Goal: Task Accomplishment & Management: Use online tool/utility

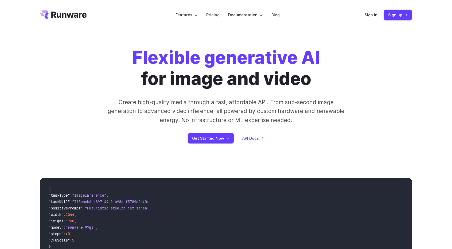
click at [376, 10] on div "Sign in Sign up" at bounding box center [388, 15] width 47 height 10
click at [374, 15] on link "Sign in" at bounding box center [371, 15] width 13 height 6
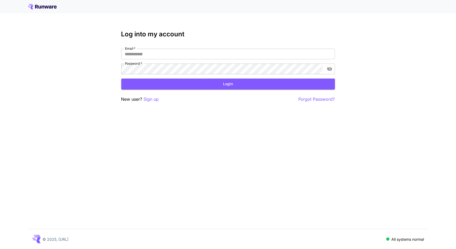
type input "**********"
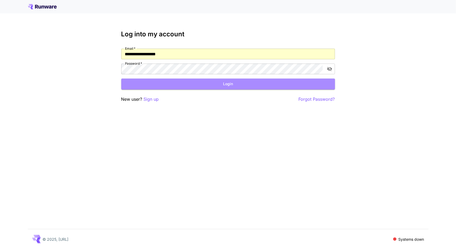
click at [204, 84] on button "Login" at bounding box center [228, 84] width 214 height 11
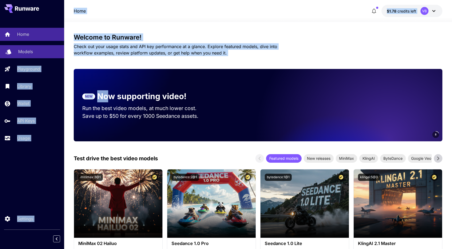
drag, startPoint x: 106, startPoint y: 78, endPoint x: 36, endPoint y: 47, distance: 76.6
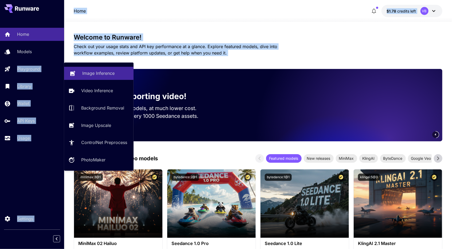
click at [82, 70] on link "Image Inference" at bounding box center [98, 73] width 69 height 13
